Goal: Information Seeking & Learning: Learn about a topic

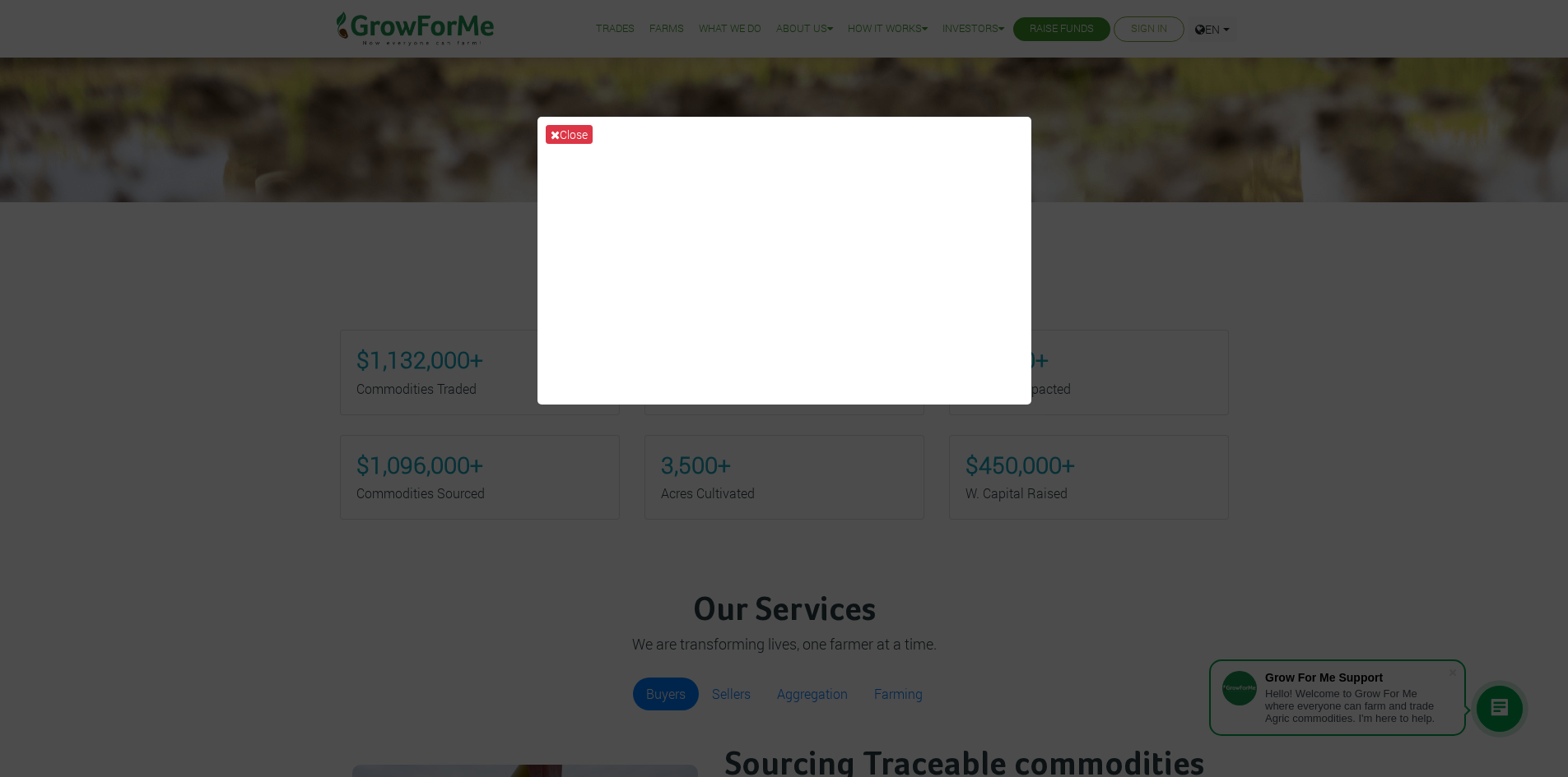
scroll to position [740, 0]
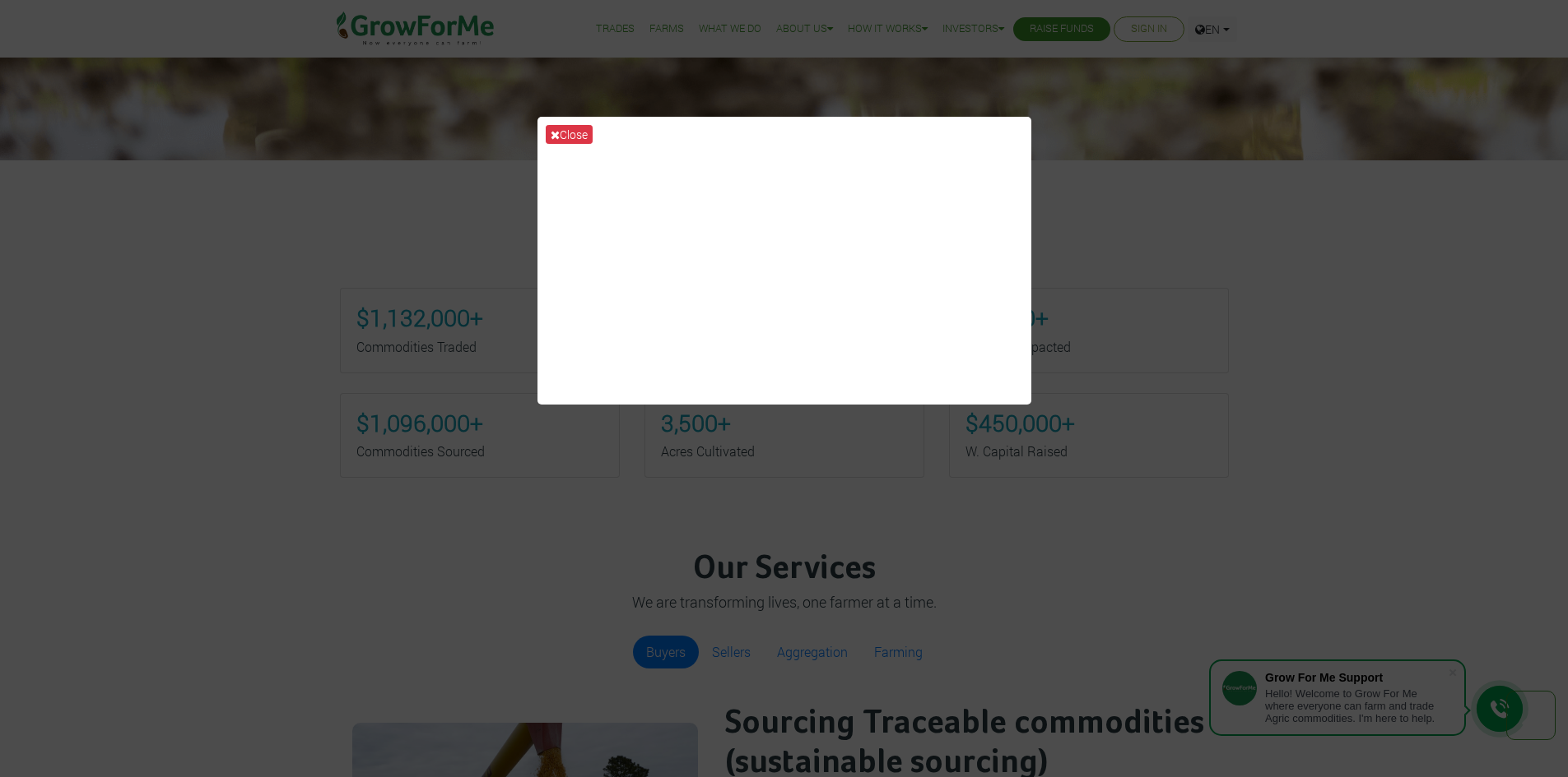
click at [1093, 184] on div "Close" at bounding box center [784, 388] width 1568 height 777
click at [554, 125] on button "Close" at bounding box center [569, 134] width 47 height 19
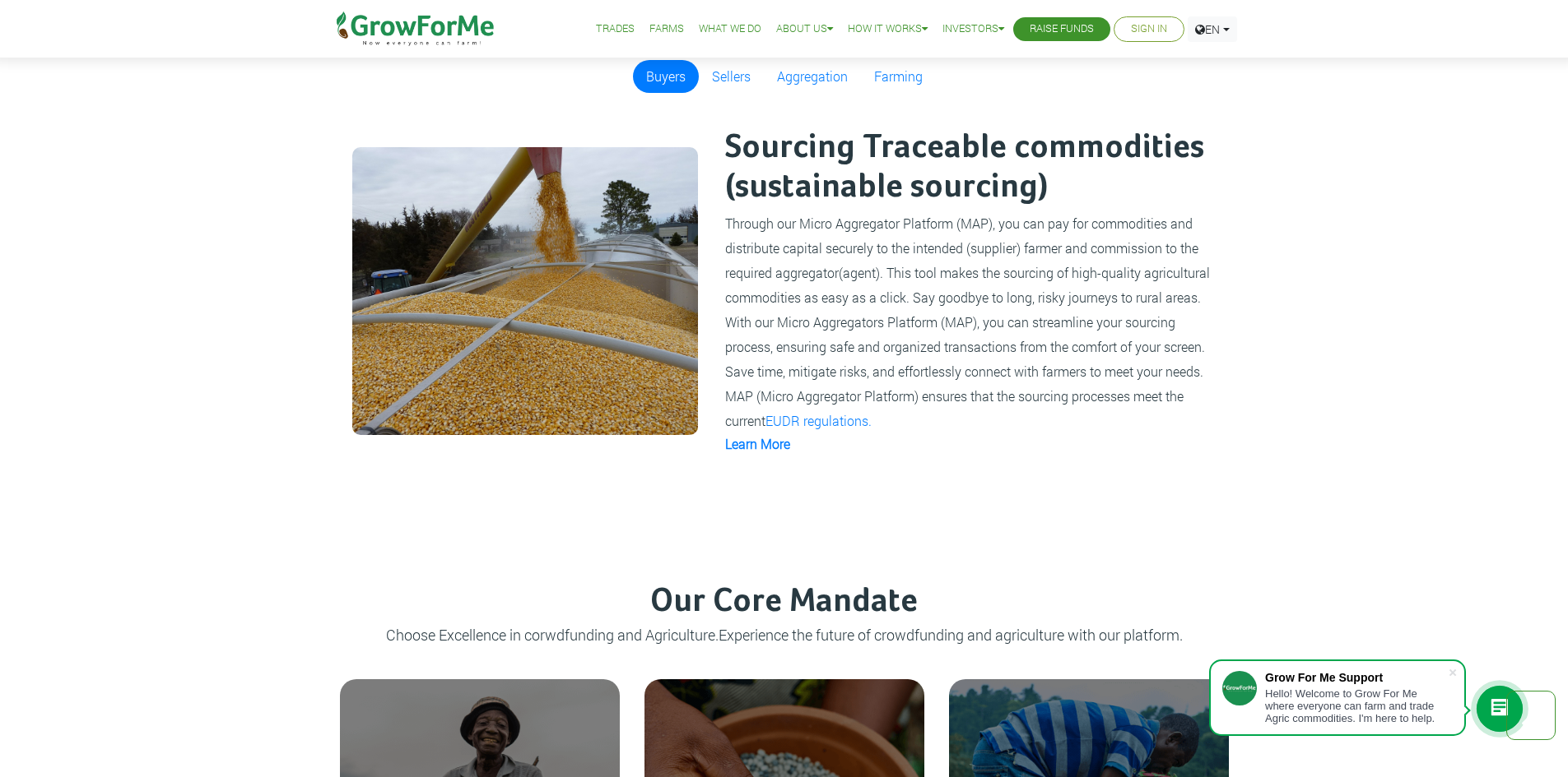
scroll to position [1399, 0]
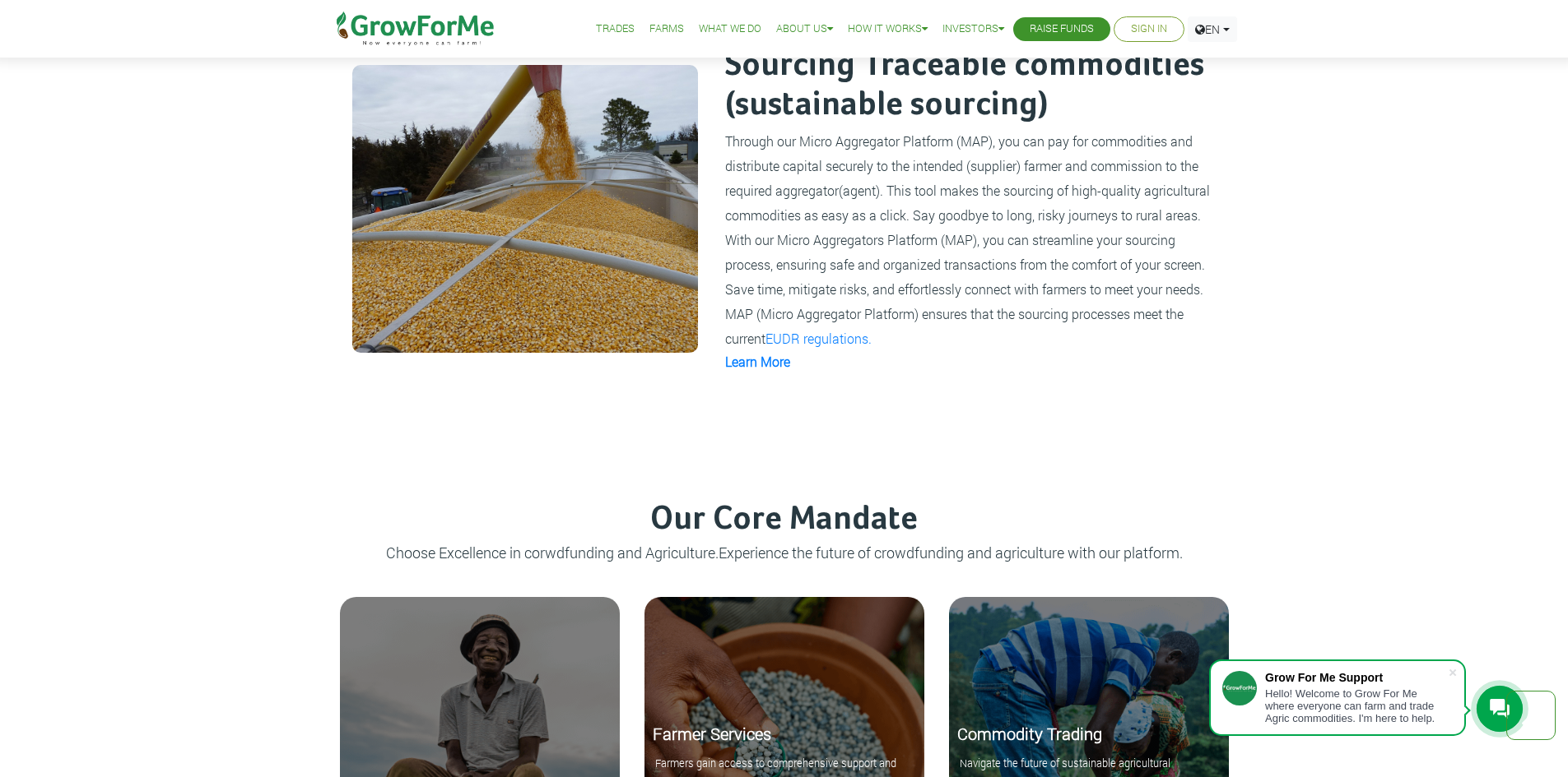
click at [725, 31] on link "What We Do" at bounding box center [730, 29] width 63 height 17
click at [698, 27] on link "What We Do" at bounding box center [730, 29] width 63 height 17
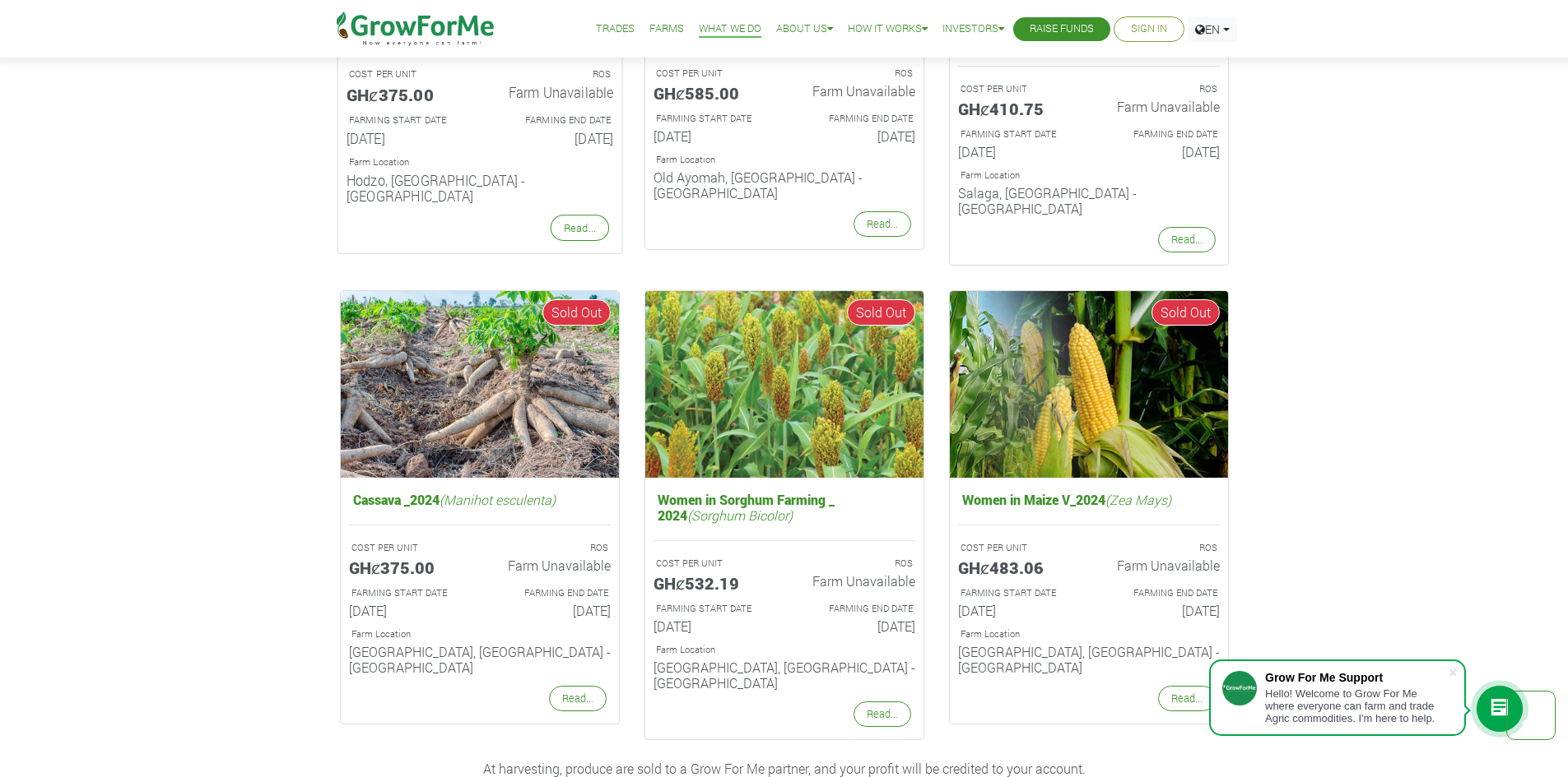
scroll to position [2056, 0]
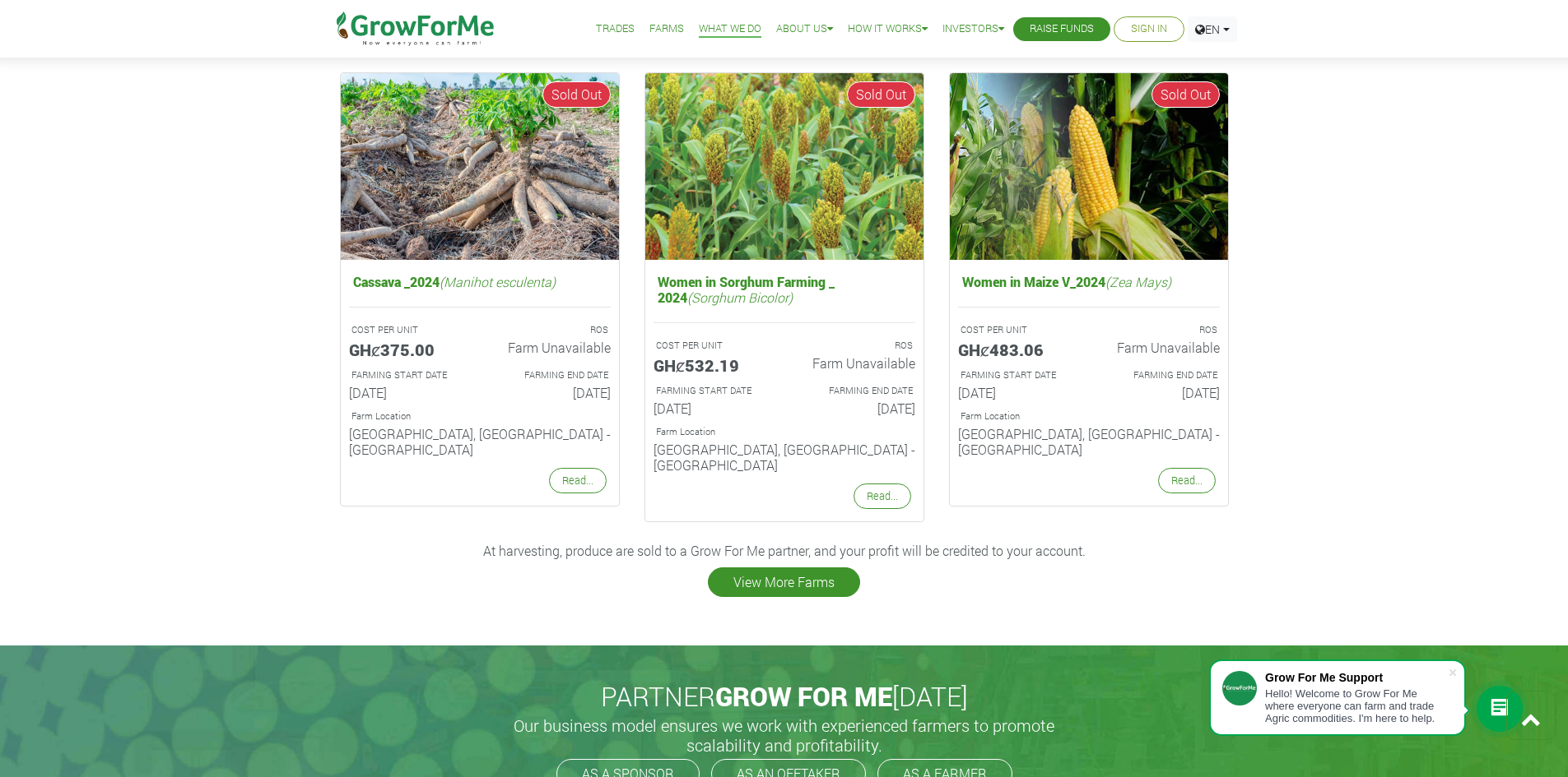
click at [809, 568] on link "View More Farms" at bounding box center [784, 582] width 153 height 30
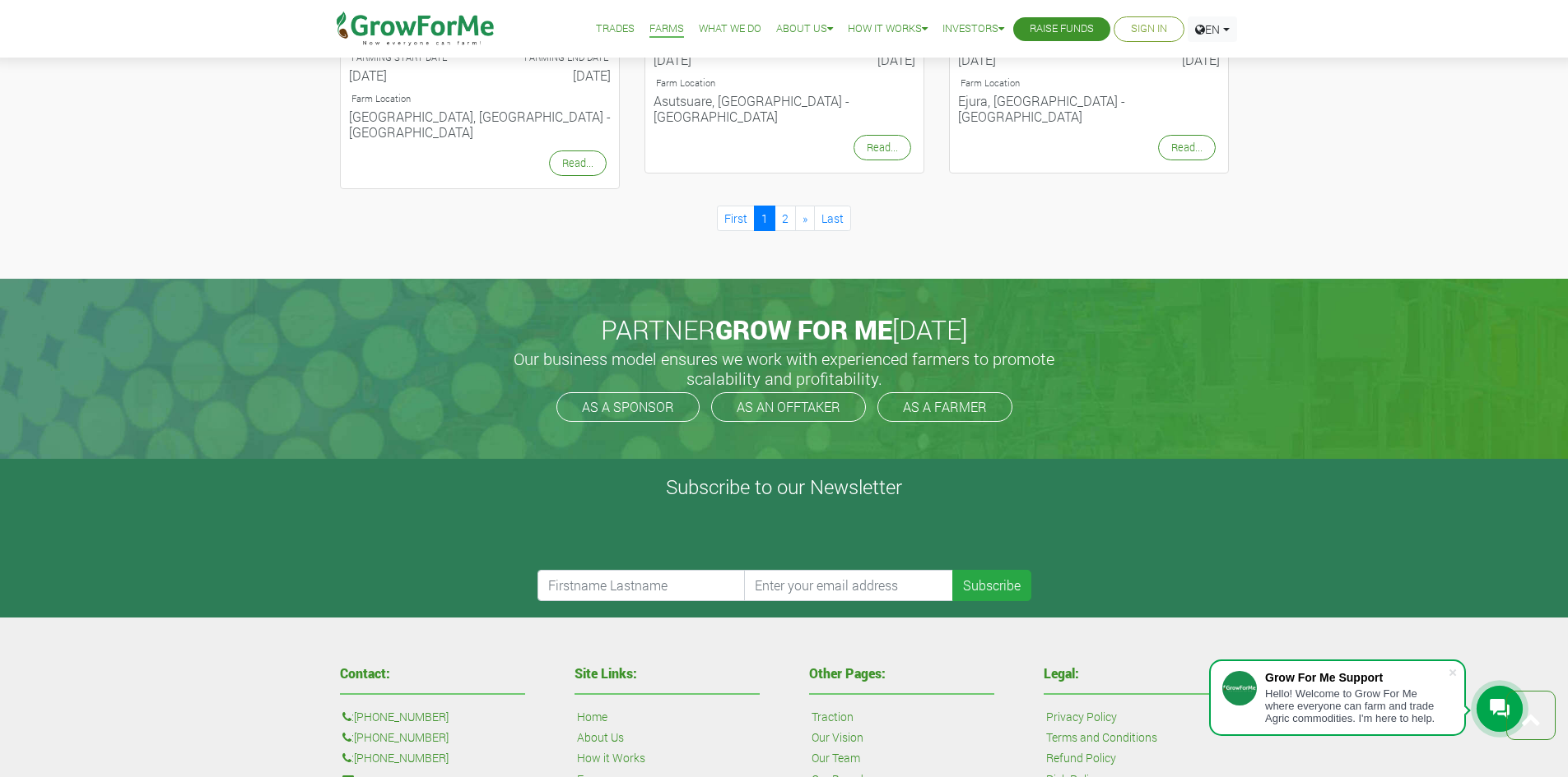
scroll to position [1975, 0]
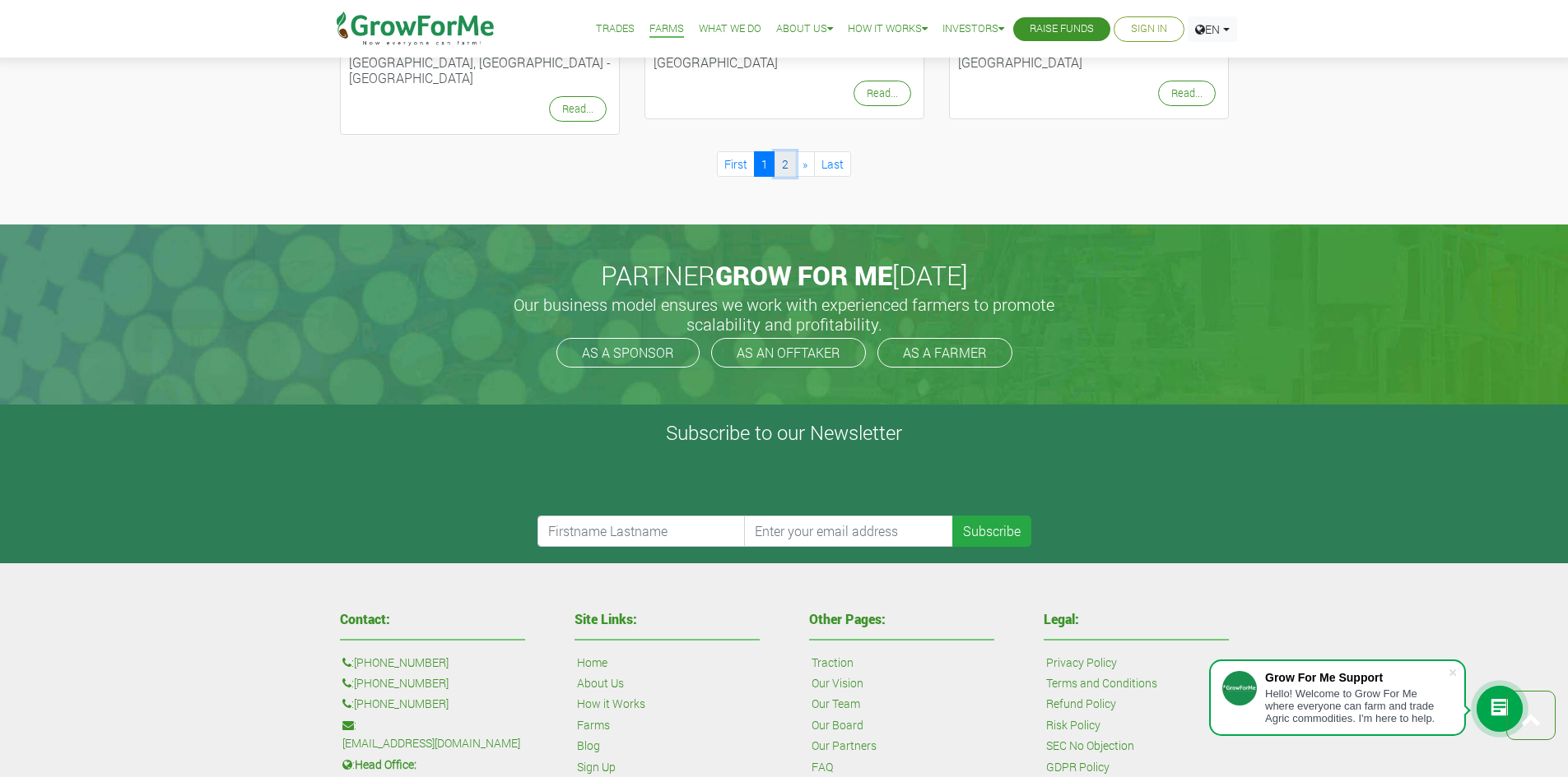
click at [782, 152] on link "2" at bounding box center [785, 164] width 22 height 25
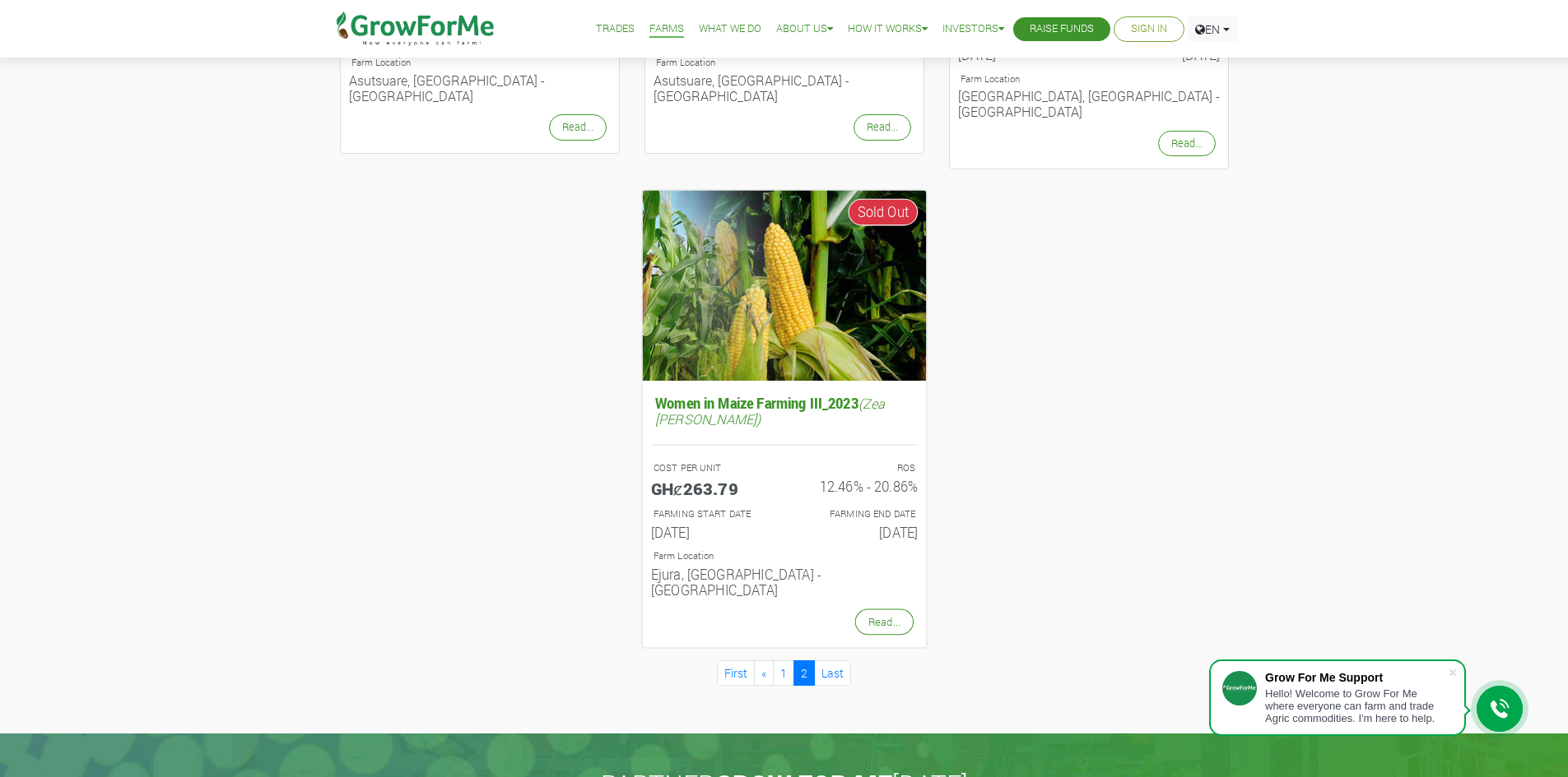
scroll to position [576, 0]
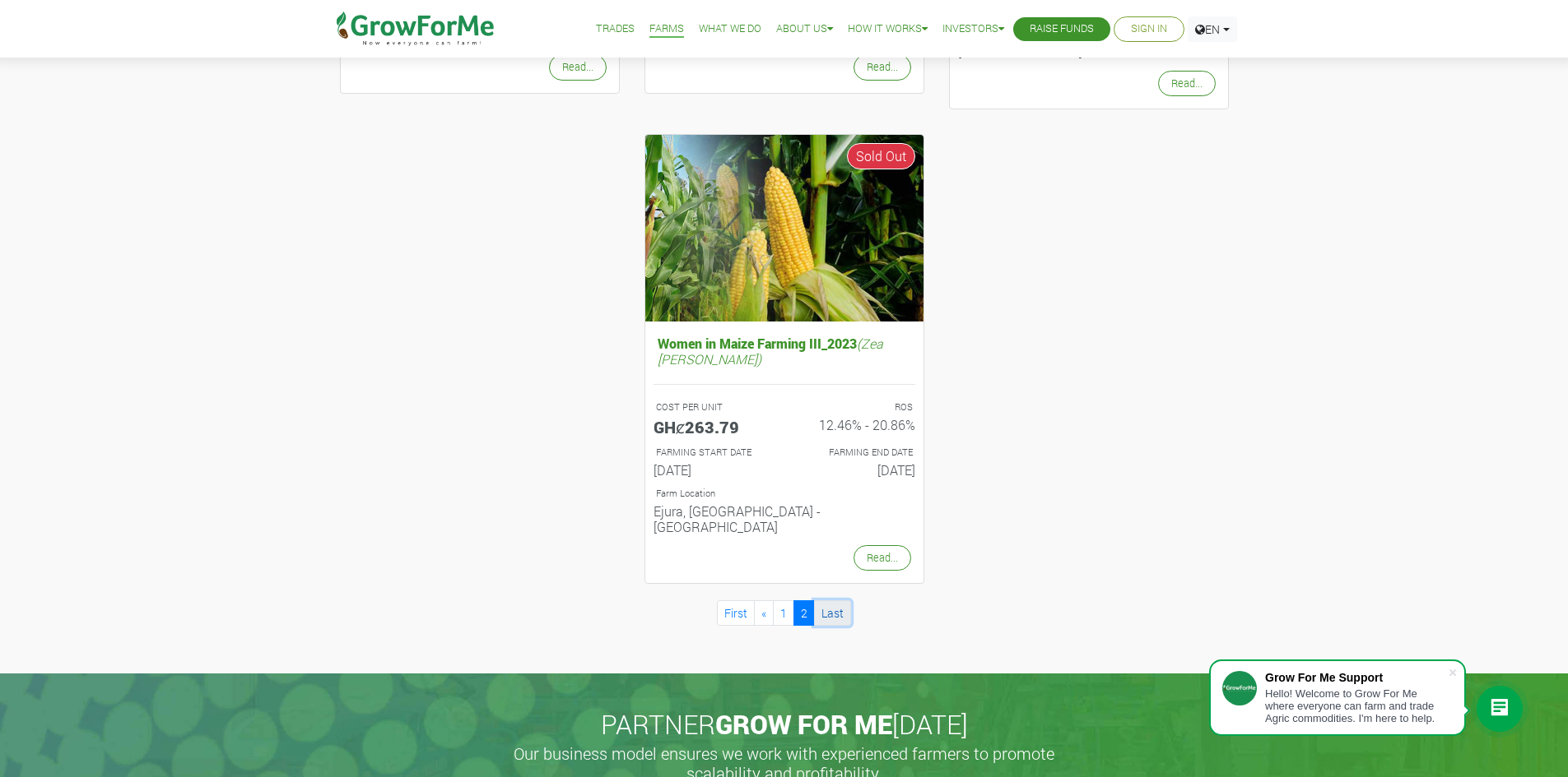
drag, startPoint x: 618, startPoint y: 515, endPoint x: 832, endPoint y: 581, distance: 223.9
click at [832, 600] on link "Last" at bounding box center [832, 613] width 37 height 25
